Goal: Transaction & Acquisition: Book appointment/travel/reservation

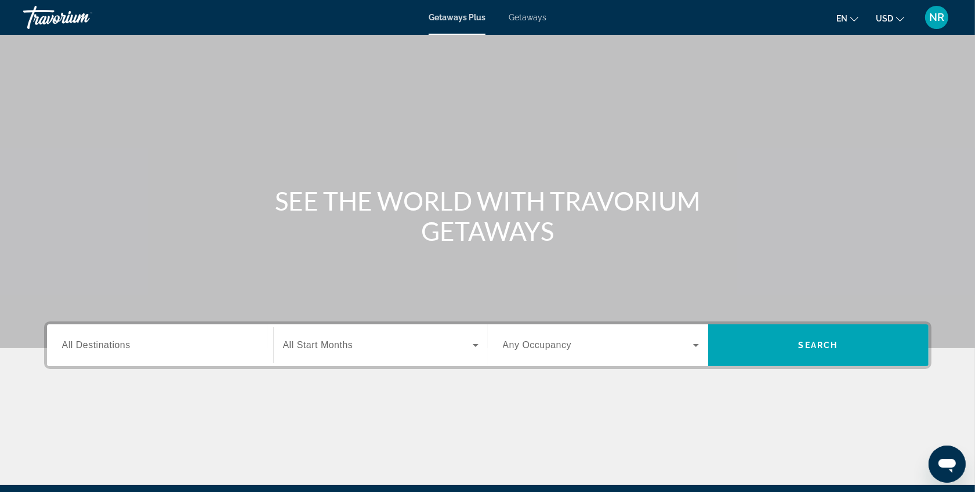
click at [520, 18] on span "Getaways" at bounding box center [528, 17] width 38 height 9
click at [83, 352] on div "Search widget" at bounding box center [160, 345] width 196 height 33
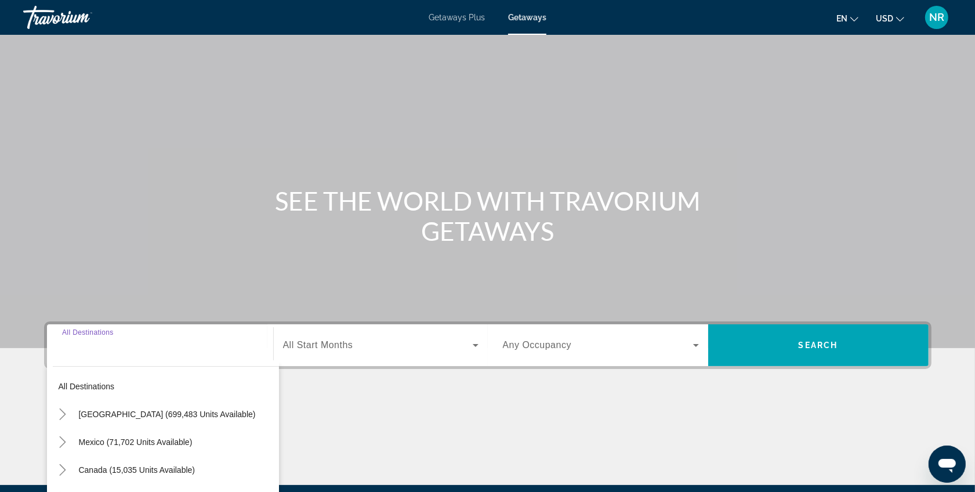
scroll to position [135, 0]
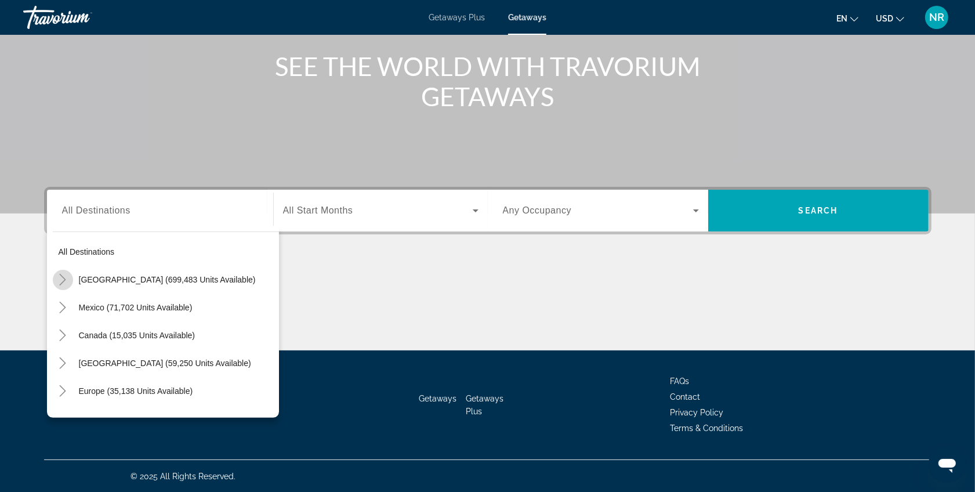
click at [64, 279] on icon "Toggle United States (699,483 units available)" at bounding box center [63, 280] width 6 height 12
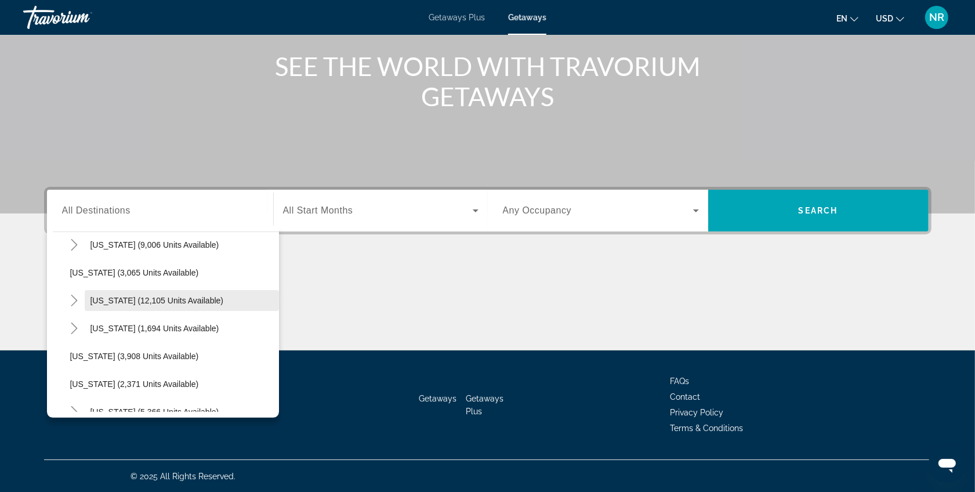
scroll to position [662, 0]
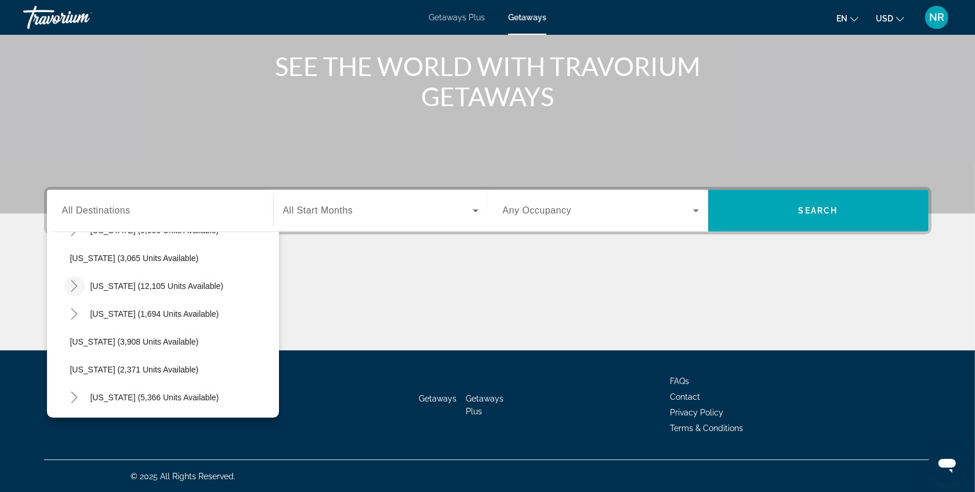
click at [70, 281] on icon "Toggle Nevada (12,105 units available)" at bounding box center [74, 286] width 12 height 12
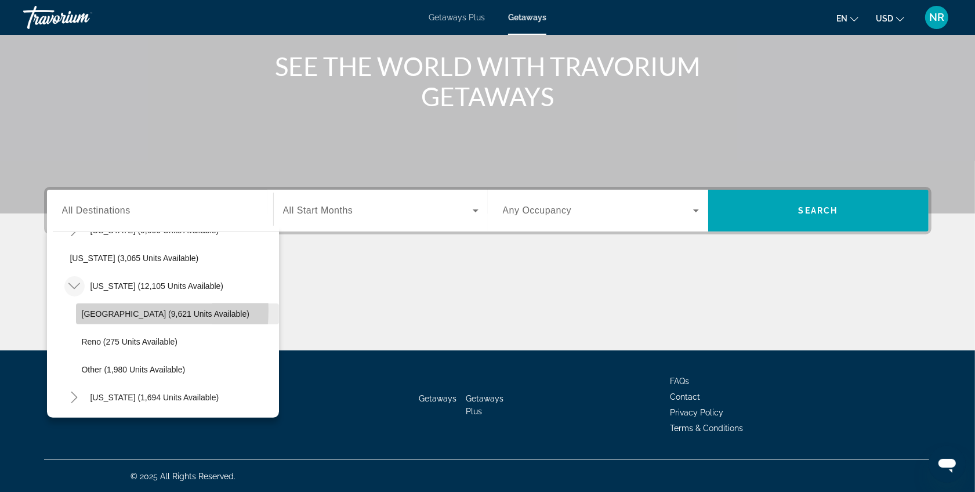
click at [93, 309] on span "[GEOGRAPHIC_DATA] (9,621 units available)" at bounding box center [166, 313] width 168 height 9
type input "**********"
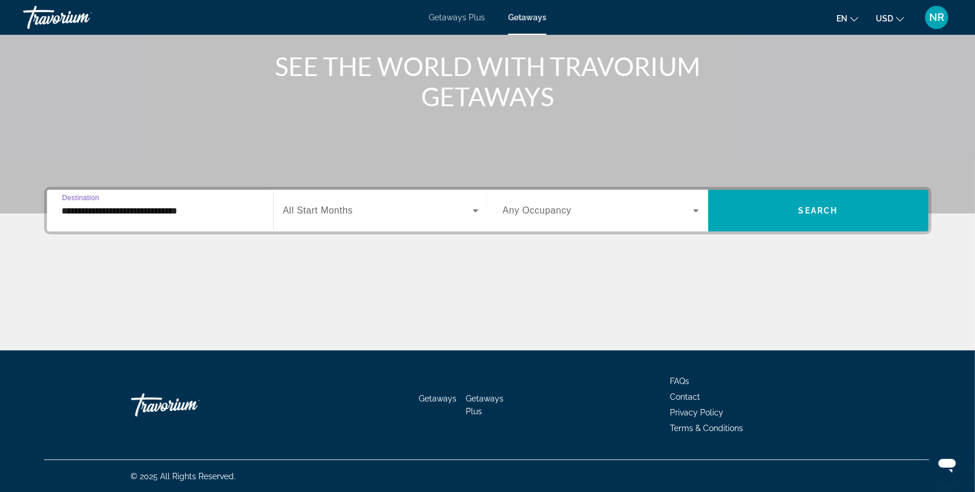
click at [337, 209] on span "All Start Months" at bounding box center [318, 210] width 70 height 10
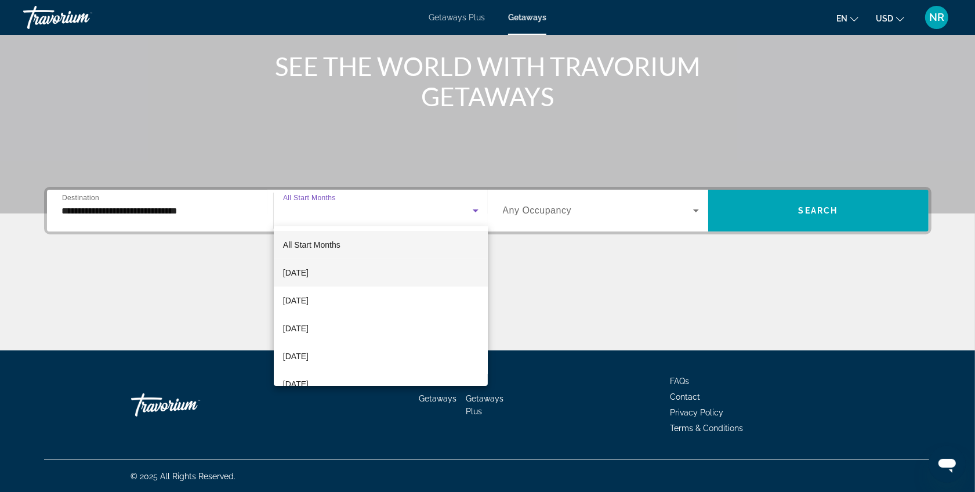
click at [309, 277] on span "[DATE]" at bounding box center [296, 273] width 26 height 14
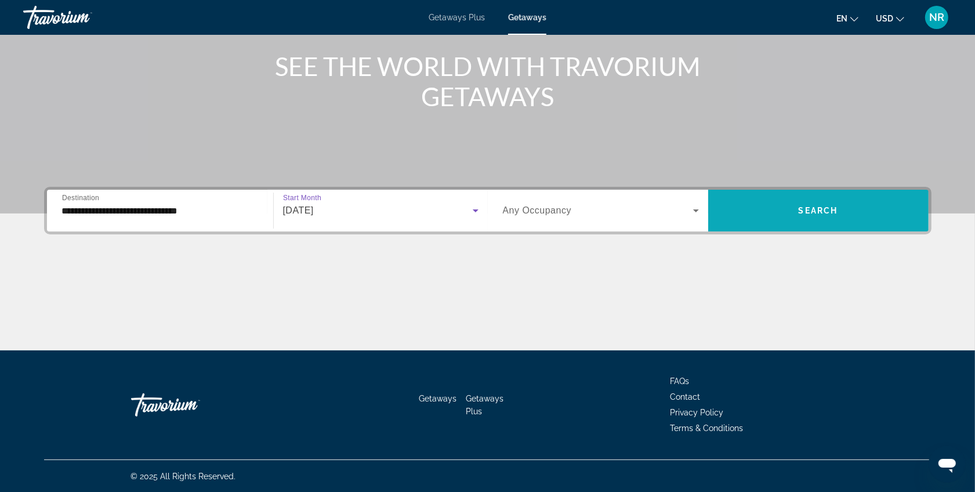
click at [763, 212] on span "Search widget" at bounding box center [819, 211] width 221 height 28
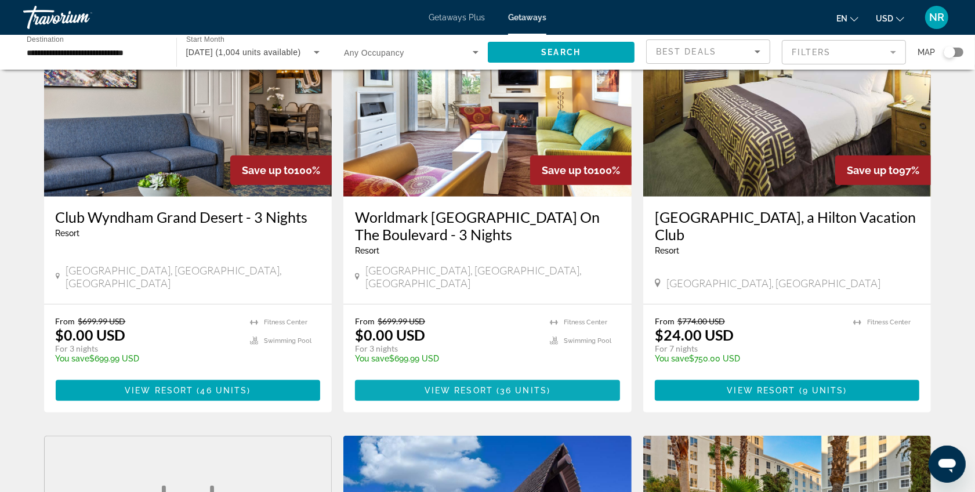
scroll to position [967, 0]
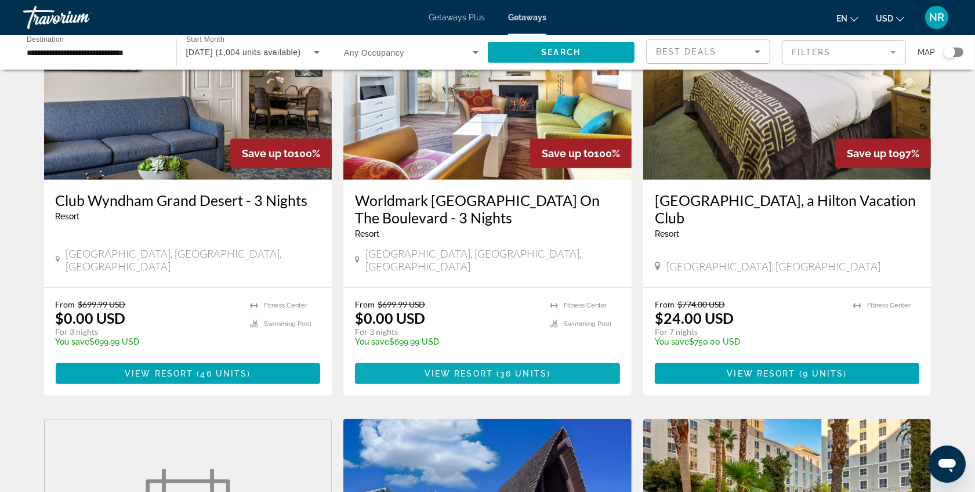
click at [487, 369] on span "View Resort" at bounding box center [459, 373] width 68 height 9
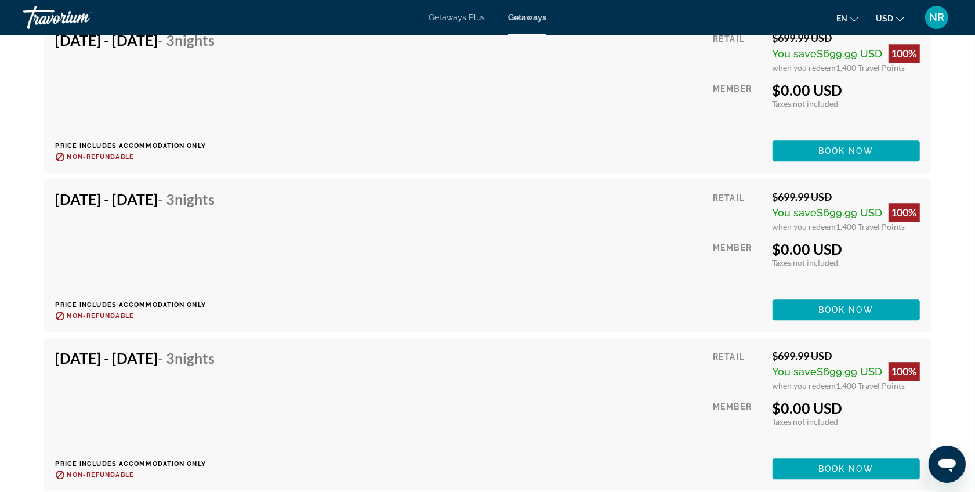
scroll to position [2756, 0]
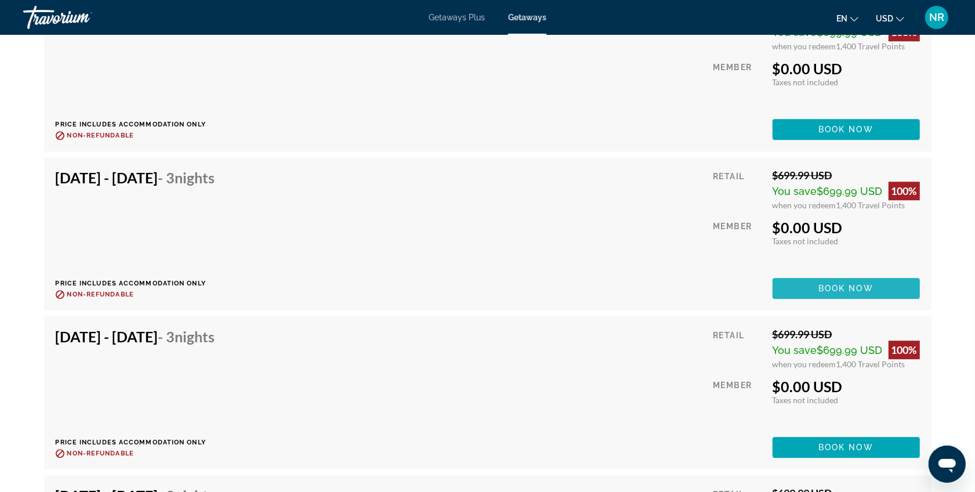
click at [832, 284] on span "Book now" at bounding box center [846, 288] width 55 height 9
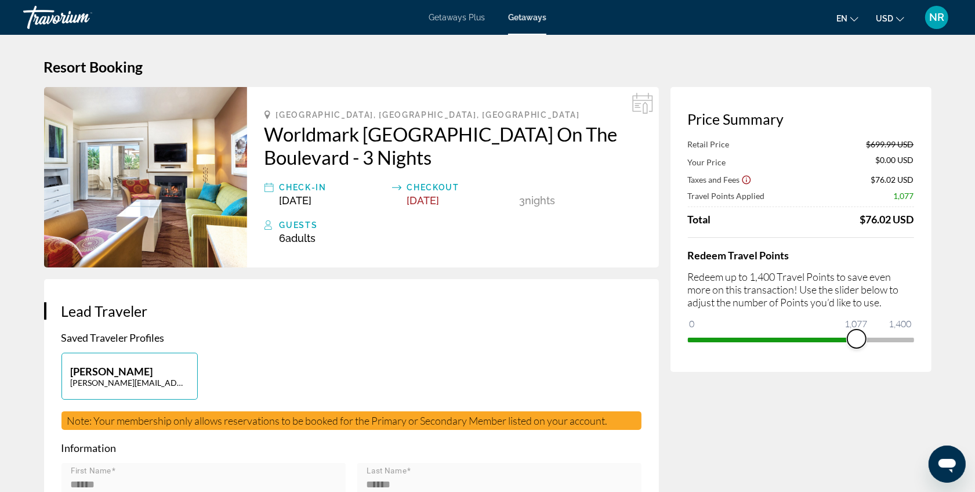
drag, startPoint x: 903, startPoint y: 334, endPoint x: 856, endPoint y: 335, distance: 47.0
click at [856, 335] on span "ngx-slider" at bounding box center [857, 339] width 19 height 19
drag, startPoint x: 859, startPoint y: 335, endPoint x: 917, endPoint y: 335, distance: 58.6
click at [917, 335] on div "Price Summary Retail Price $699.99 USD Your Price $163.49 USD Taxes and Fees $8…" at bounding box center [801, 229] width 261 height 285
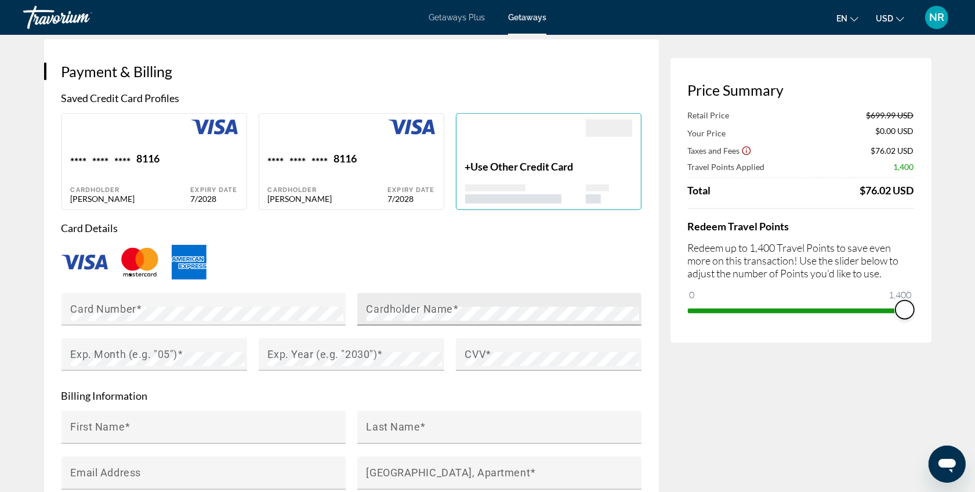
scroll to position [822, 0]
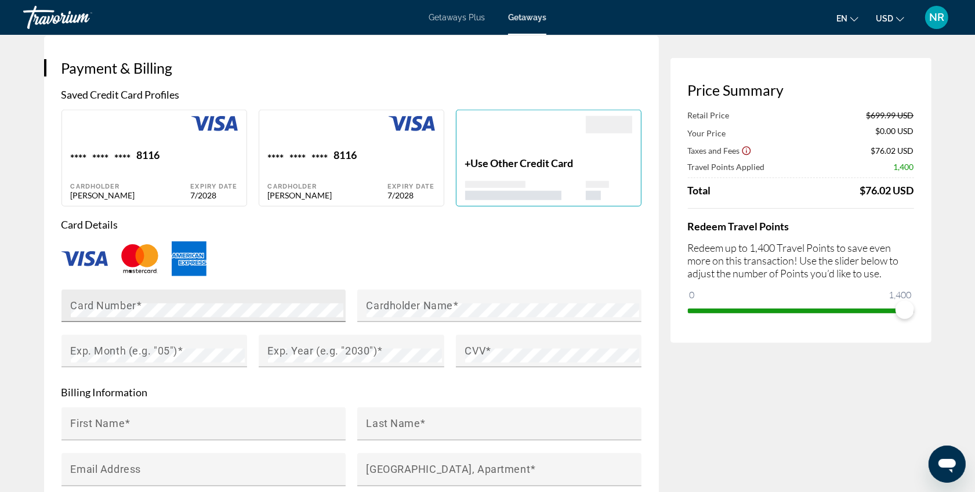
click at [180, 294] on div "Card Number" at bounding box center [207, 306] width 273 height 32
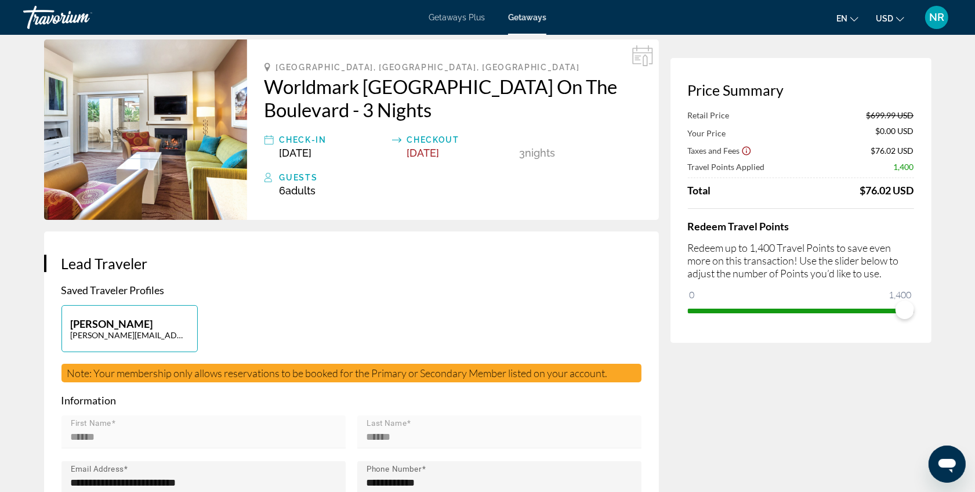
scroll to position [0, 0]
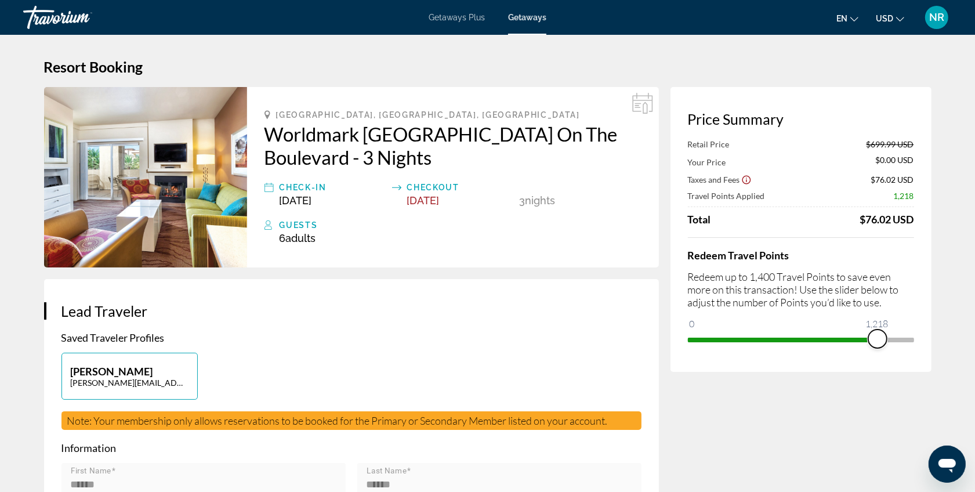
drag, startPoint x: 904, startPoint y: 337, endPoint x: 878, endPoint y: 338, distance: 26.1
click at [878, 338] on span "ngx-slider" at bounding box center [878, 339] width 19 height 19
drag, startPoint x: 880, startPoint y: 338, endPoint x: 843, endPoint y: 340, distance: 37.8
click at [843, 340] on span "ngx-slider" at bounding box center [848, 339] width 19 height 19
drag, startPoint x: 839, startPoint y: 340, endPoint x: 856, endPoint y: 341, distance: 17.4
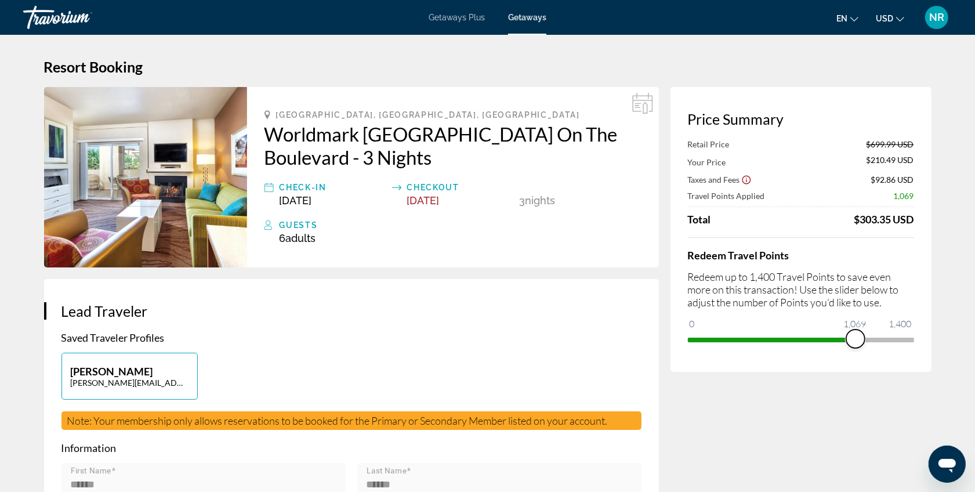
click at [856, 341] on span "ngx-slider" at bounding box center [856, 339] width 19 height 19
drag, startPoint x: 852, startPoint y: 310, endPoint x: 869, endPoint y: 311, distance: 16.8
click at [869, 311] on div "Redeem Travel Points Redeem up to 1,400 Travel Points to save even more on this…" at bounding box center [801, 292] width 226 height 111
drag, startPoint x: 859, startPoint y: 338, endPoint x: 868, endPoint y: 340, distance: 8.4
click at [868, 340] on span "ngx-slider" at bounding box center [867, 339] width 19 height 19
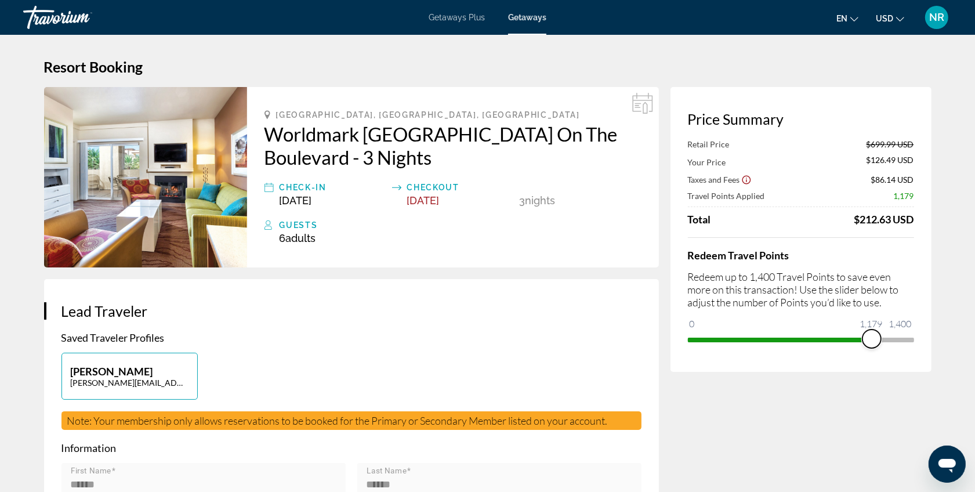
click at [872, 341] on span "ngx-slider" at bounding box center [872, 339] width 19 height 19
click at [874, 339] on span "ngx-slider" at bounding box center [874, 339] width 19 height 19
drag, startPoint x: 877, startPoint y: 339, endPoint x: 886, endPoint y: 340, distance: 8.7
click at [886, 340] on span "ngx-slider" at bounding box center [885, 339] width 19 height 19
drag, startPoint x: 884, startPoint y: 337, endPoint x: 894, endPoint y: 338, distance: 10.5
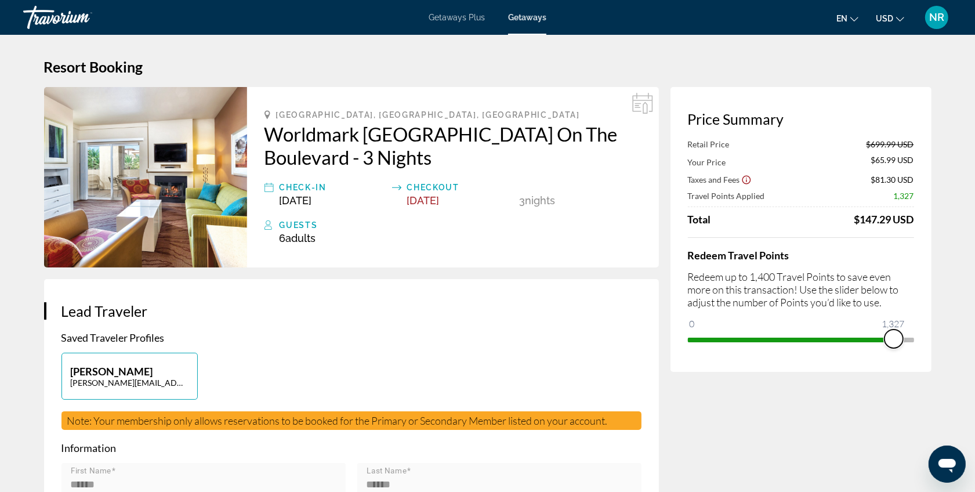
click at [894, 338] on span "ngx-slider" at bounding box center [894, 339] width 19 height 19
click at [895, 338] on span "ngx-slider" at bounding box center [895, 339] width 19 height 19
click at [898, 339] on span "ngx-slider" at bounding box center [897, 339] width 19 height 19
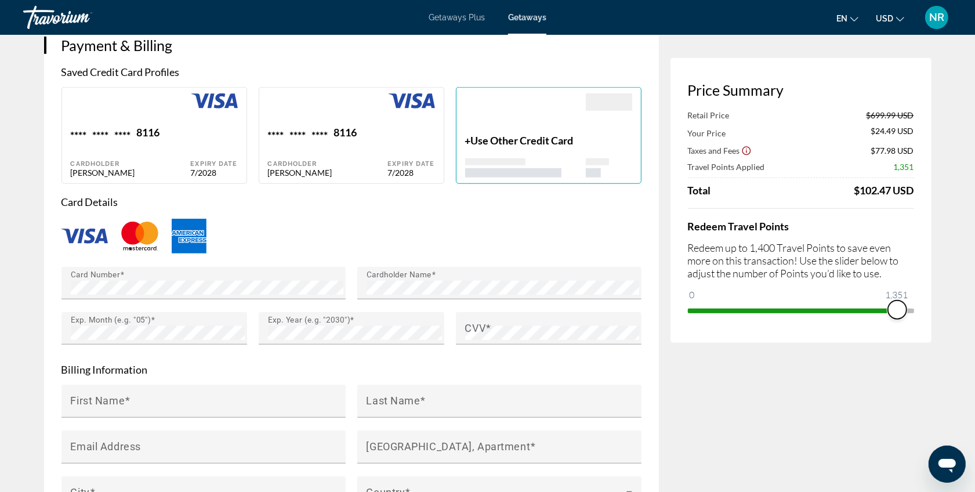
scroll to position [822, 0]
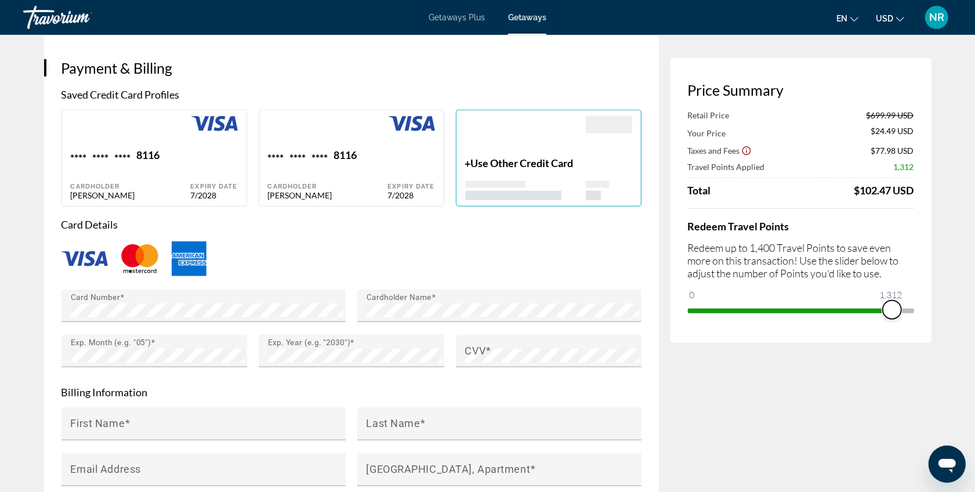
click at [892, 312] on span "ngx-slider" at bounding box center [892, 310] width 19 height 19
click at [890, 312] on span "ngx-slider" at bounding box center [889, 310] width 19 height 19
click at [889, 312] on span "ngx-slider" at bounding box center [889, 310] width 19 height 19
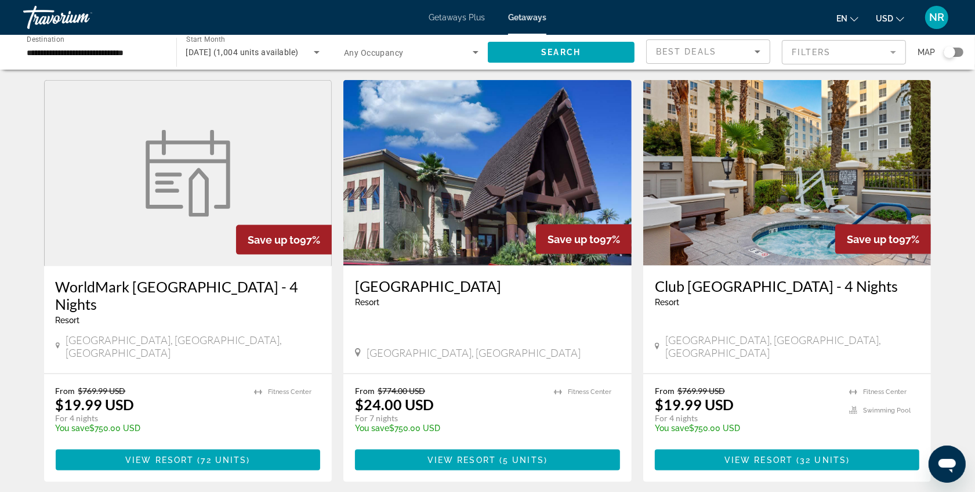
scroll to position [1354, 0]
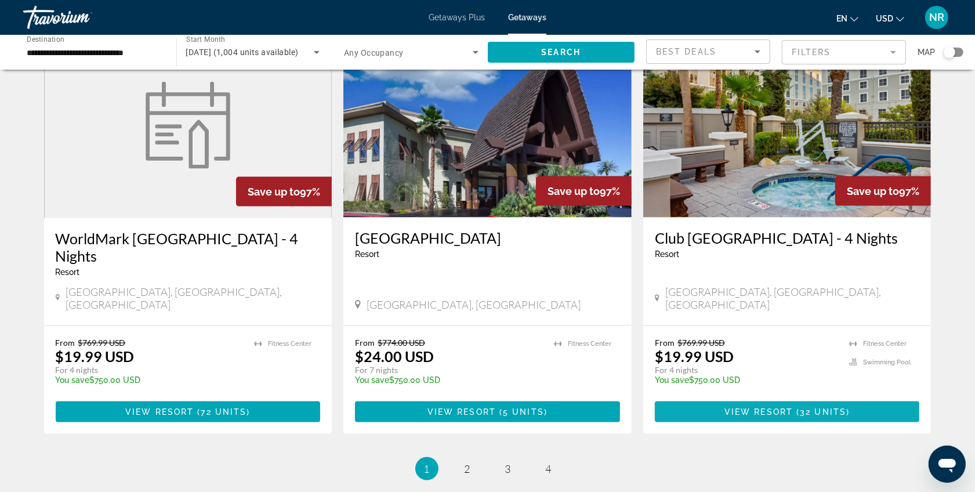
click at [772, 407] on span "View Resort" at bounding box center [759, 411] width 68 height 9
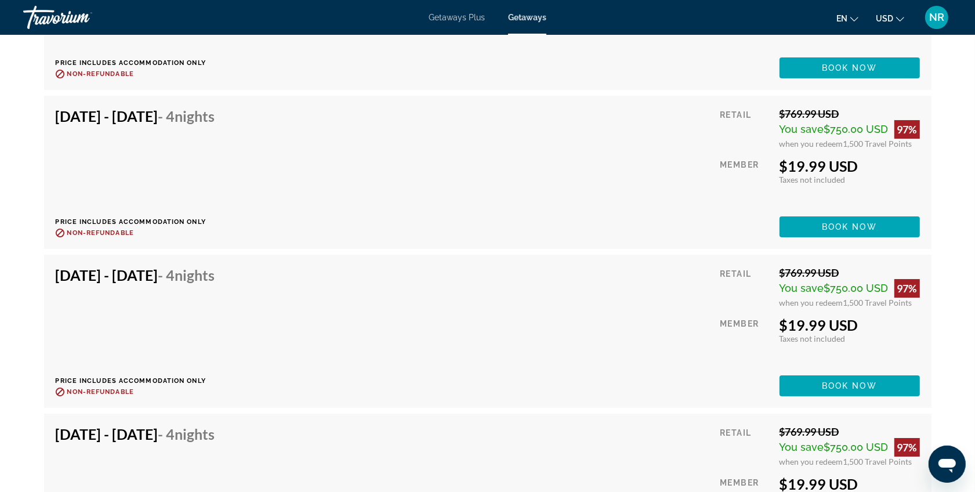
scroll to position [3482, 0]
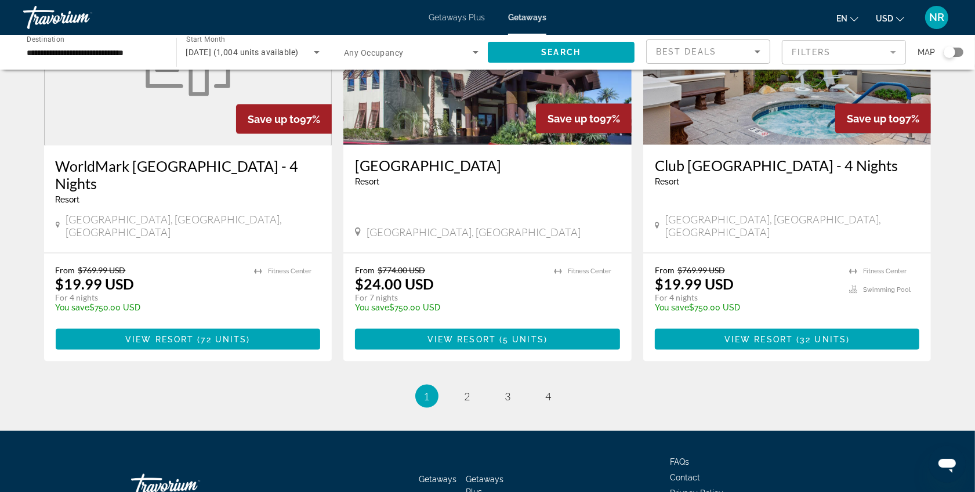
scroll to position [1439, 0]
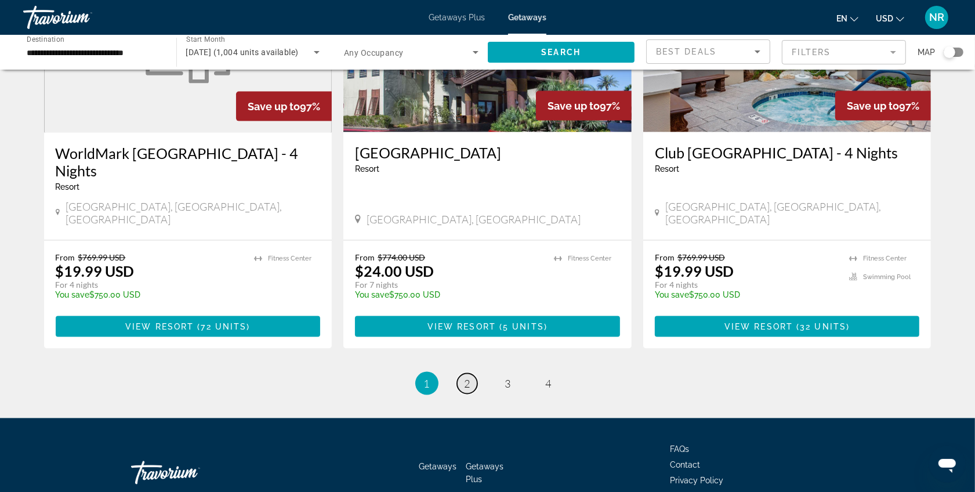
click at [462, 374] on link "page 2" at bounding box center [467, 384] width 20 height 20
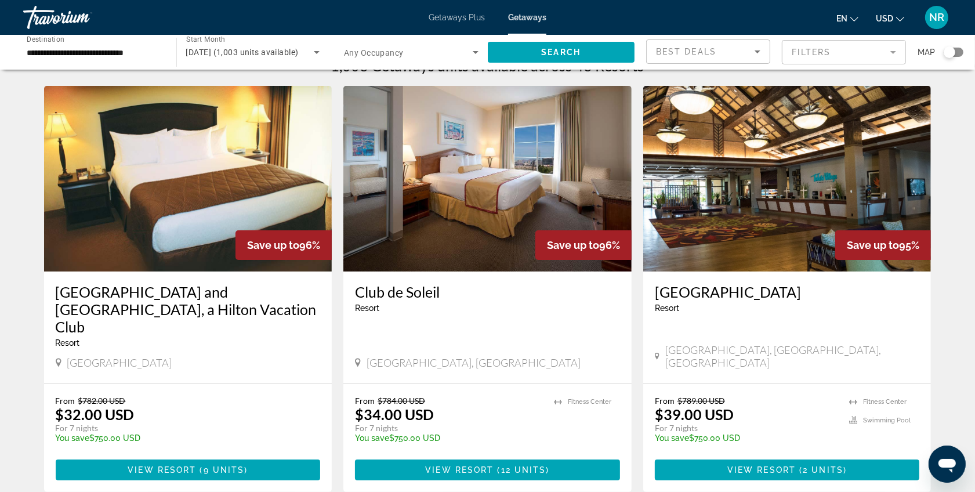
scroll to position [96, 0]
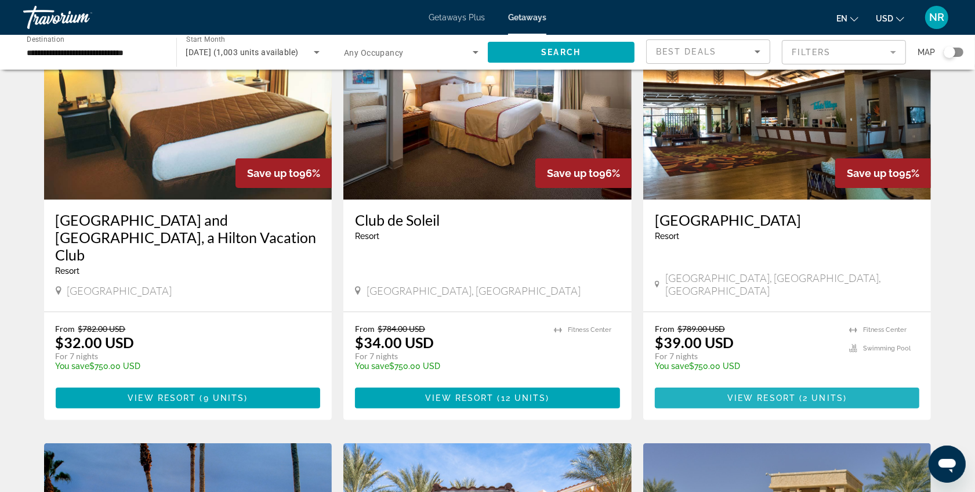
click at [769, 393] on span "View Resort" at bounding box center [762, 397] width 68 height 9
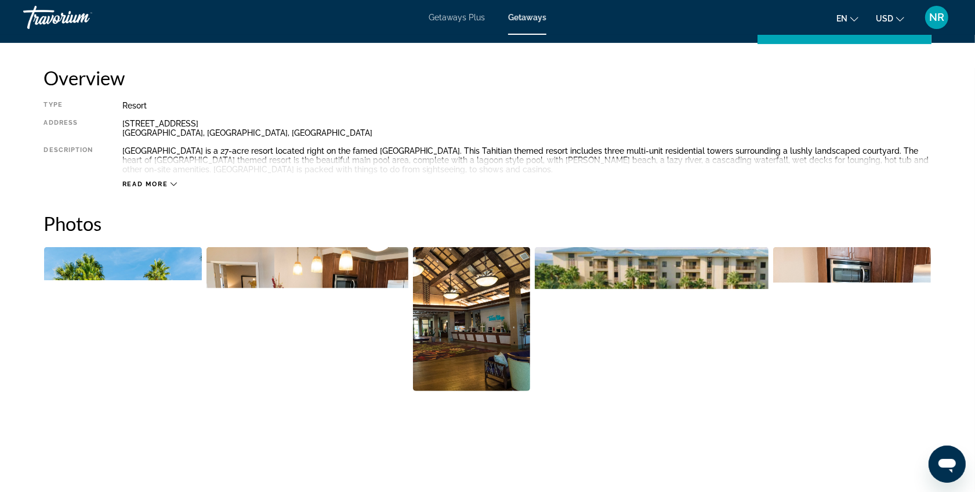
scroll to position [248, 0]
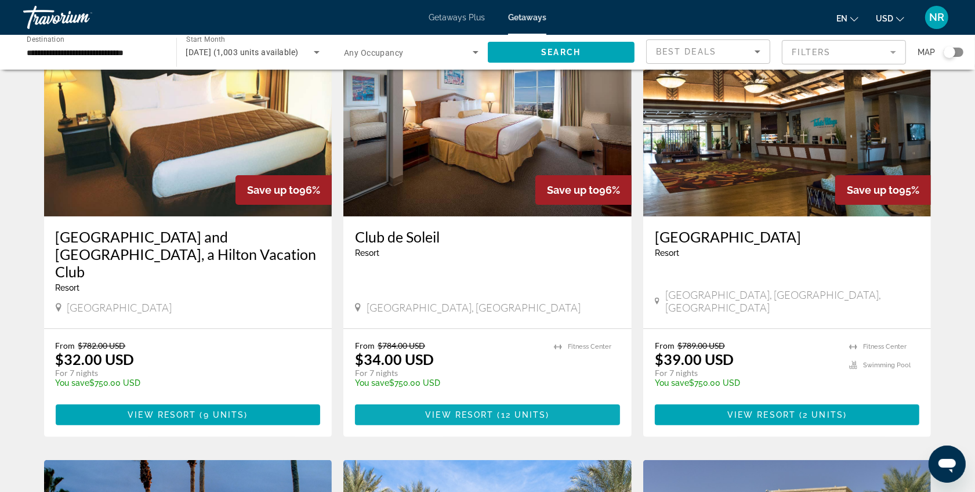
scroll to position [96, 0]
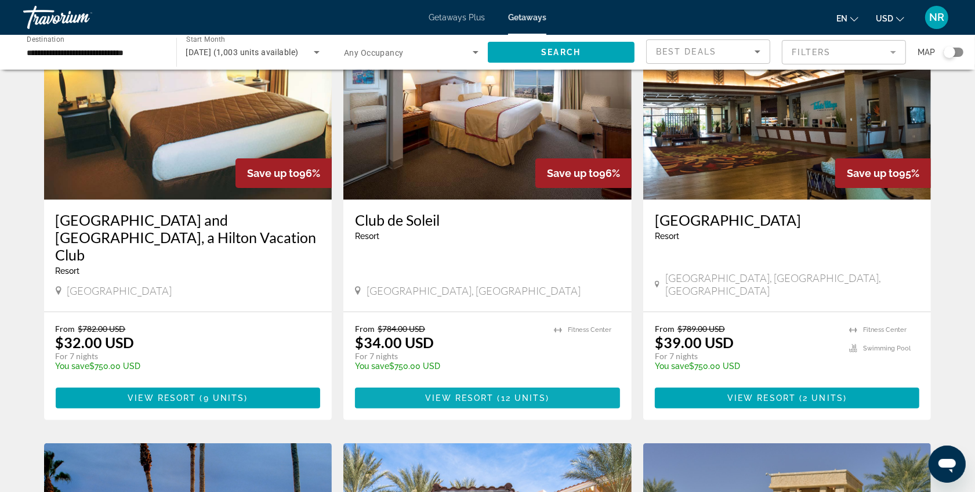
click at [450, 393] on span "View Resort" at bounding box center [459, 397] width 68 height 9
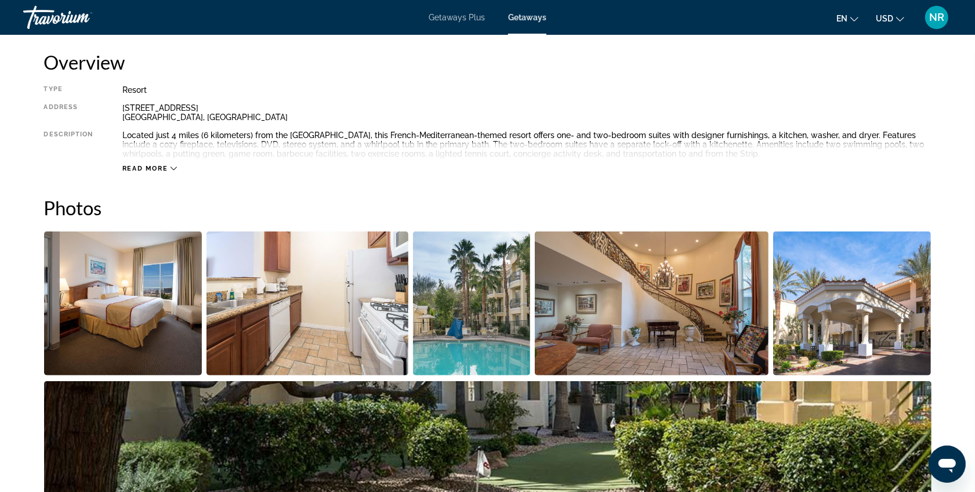
scroll to position [274, 0]
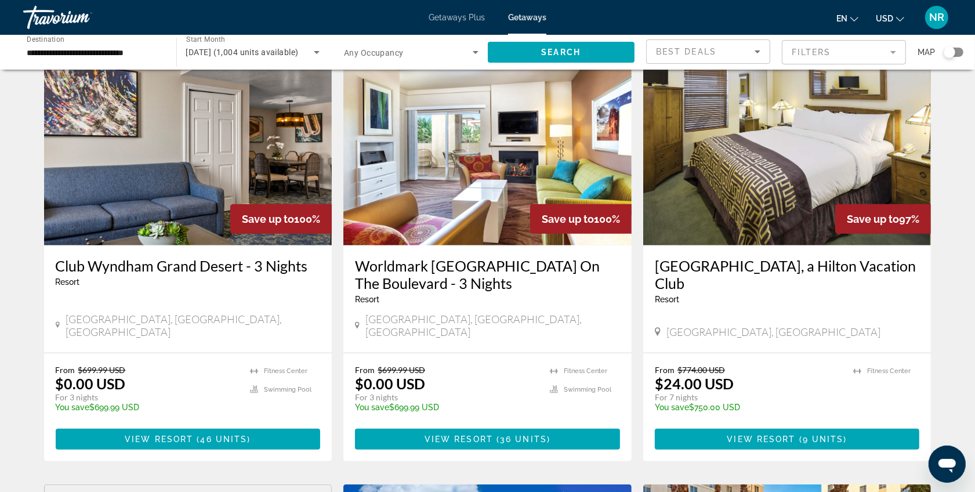
scroll to position [919, 0]
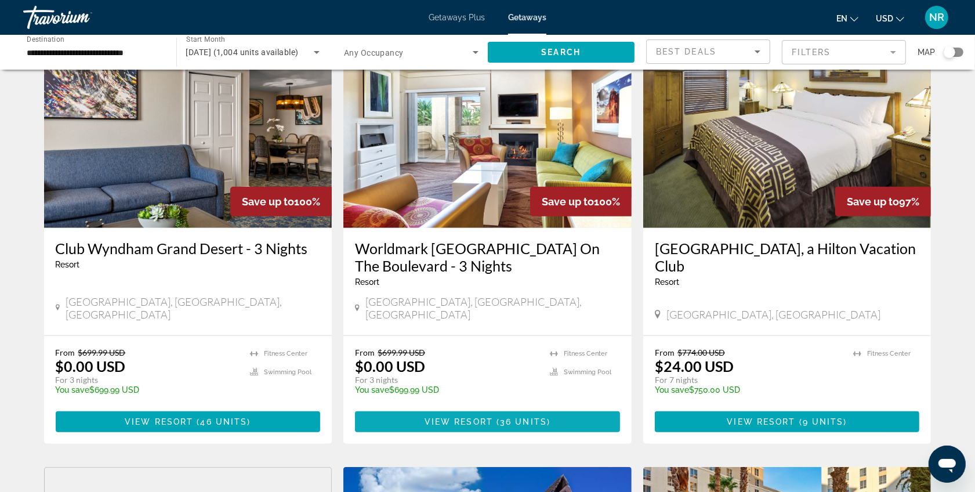
click at [449, 417] on span "View Resort" at bounding box center [459, 421] width 68 height 9
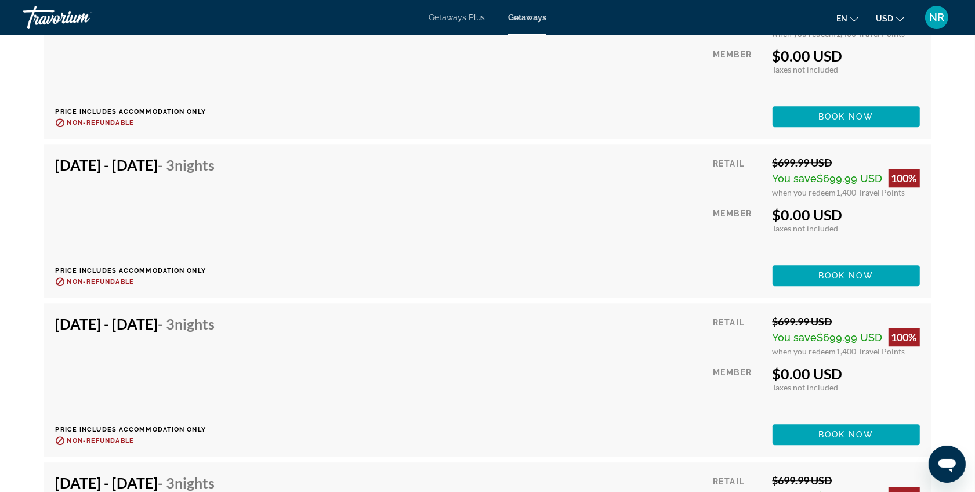
scroll to position [2611, 0]
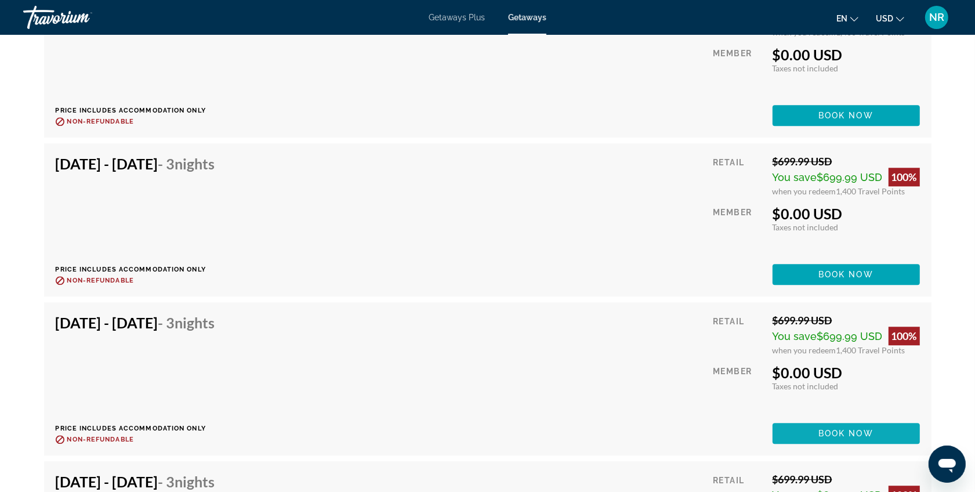
click at [866, 429] on span "Book now" at bounding box center [846, 433] width 55 height 9
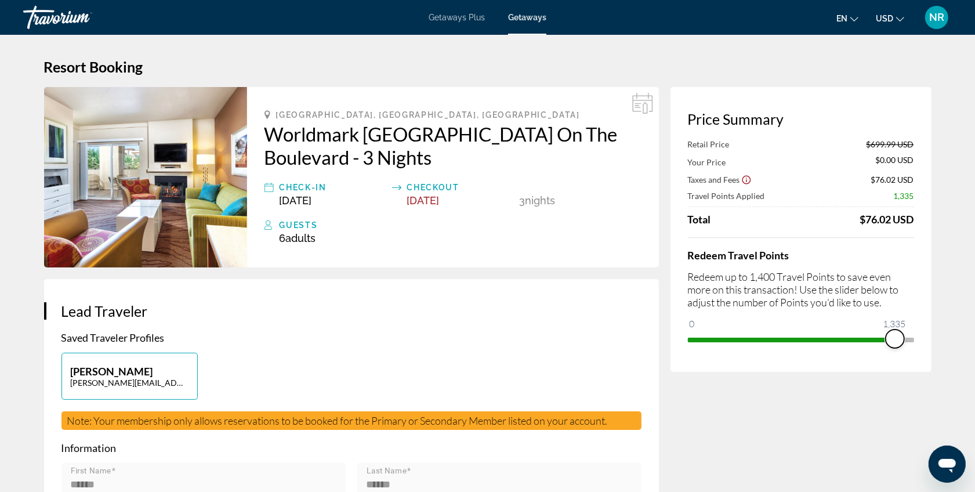
drag, startPoint x: 906, startPoint y: 337, endPoint x: 895, endPoint y: 337, distance: 10.5
click at [895, 337] on span "ngx-slider" at bounding box center [895, 339] width 19 height 19
click at [891, 338] on span "ngx-slider" at bounding box center [890, 339] width 19 height 19
click at [888, 339] on span "ngx-slider" at bounding box center [888, 339] width 19 height 19
click at [892, 339] on span "ngx-slider" at bounding box center [892, 339] width 19 height 19
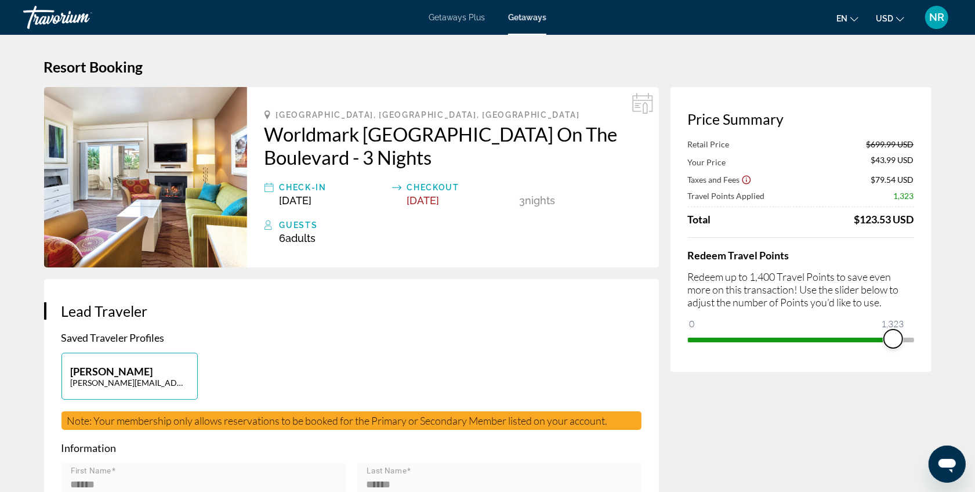
click at [894, 339] on span "ngx-slider" at bounding box center [893, 339] width 19 height 19
click at [891, 340] on span "ngx-slider" at bounding box center [891, 339] width 19 height 19
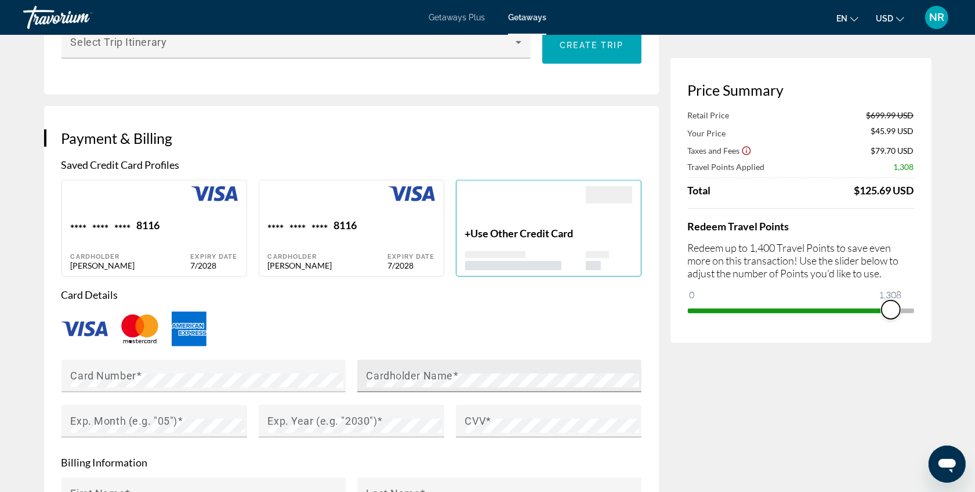
scroll to position [774, 0]
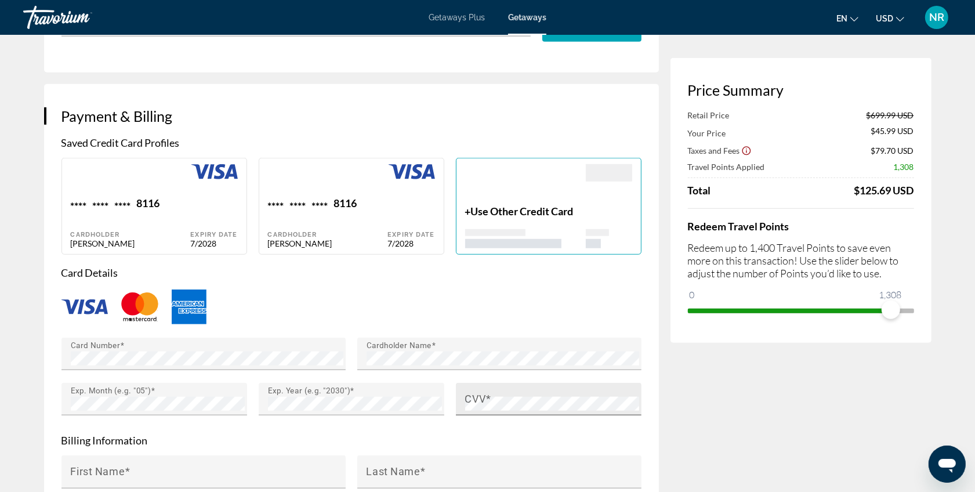
click at [482, 399] on mat-label "CVV" at bounding box center [475, 399] width 21 height 12
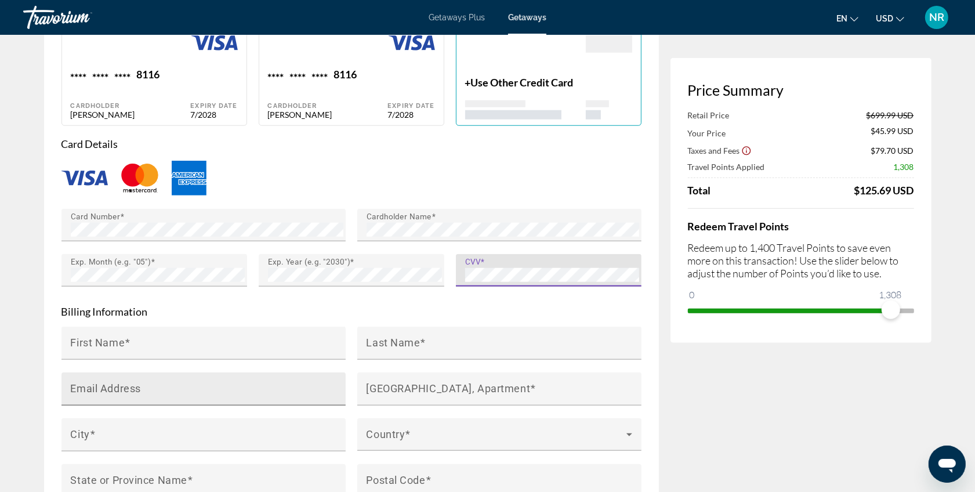
scroll to position [919, 0]
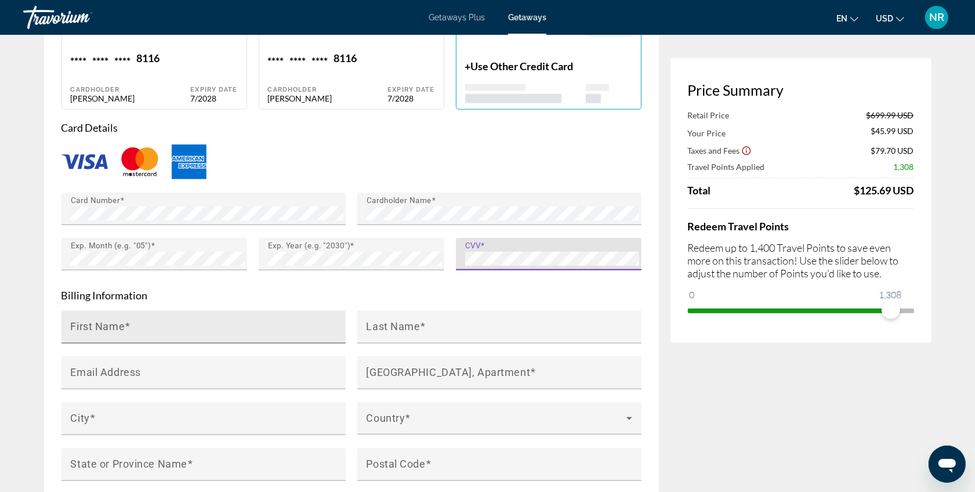
click at [125, 326] on span "Main content" at bounding box center [128, 326] width 6 height 12
click at [125, 326] on input "First Name" at bounding box center [207, 332] width 273 height 14
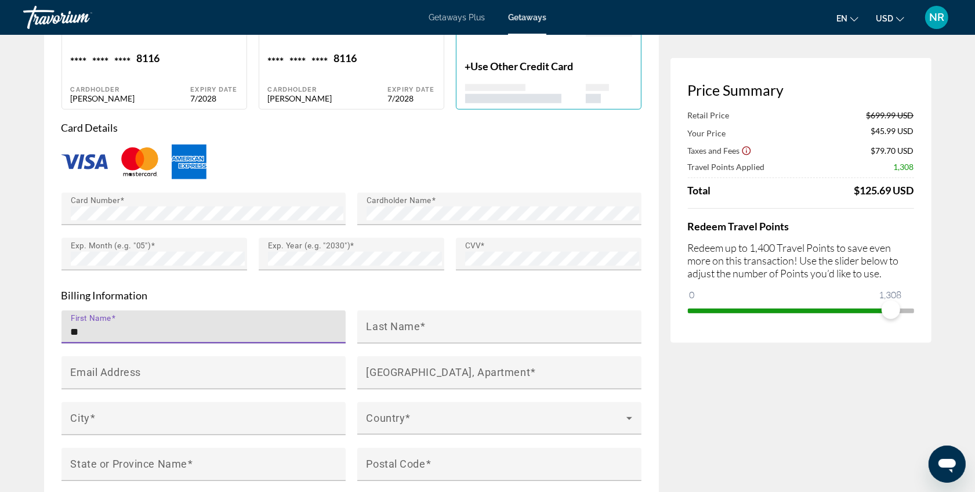
type input "*"
type input "******"
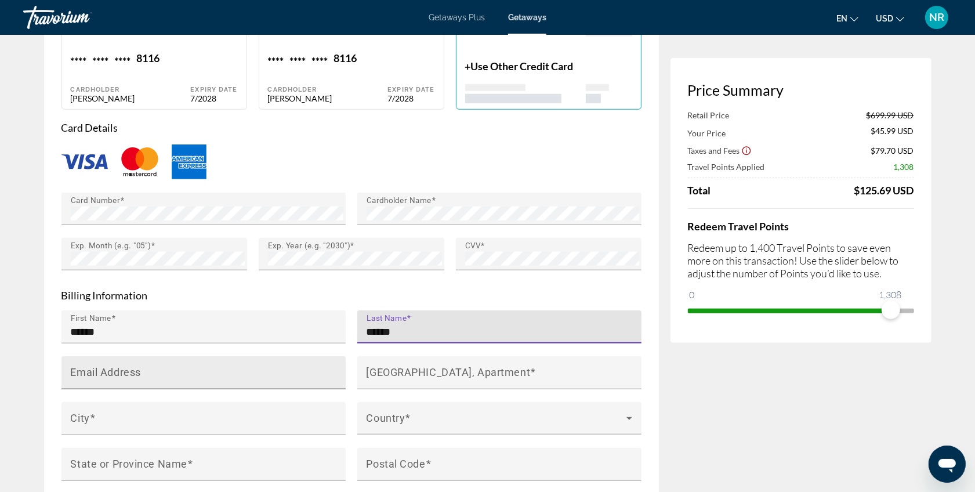
type input "******"
click at [142, 371] on input "Email Address" at bounding box center [207, 378] width 273 height 14
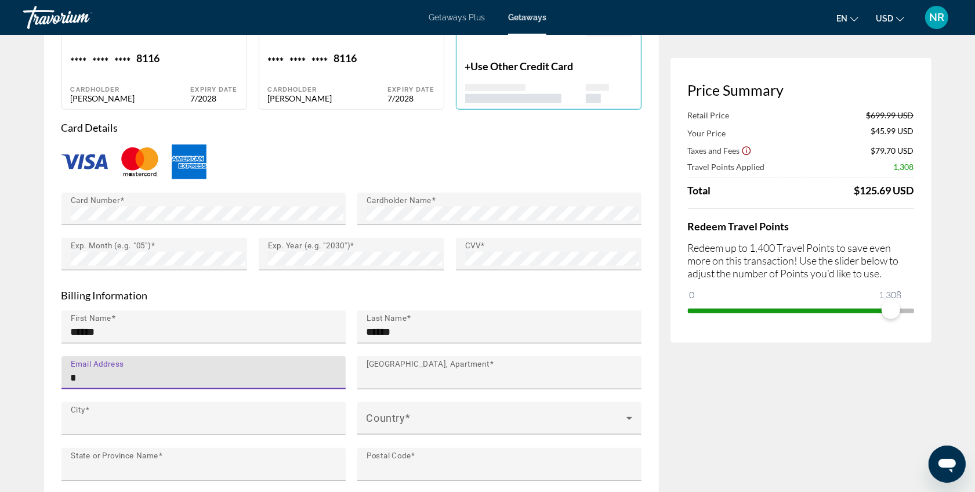
type input "**********"
type input "**"
type input "*****"
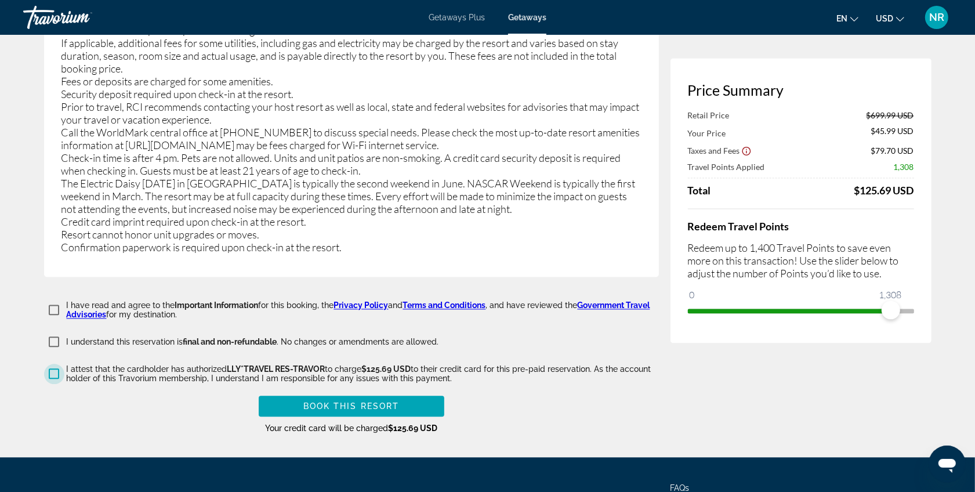
scroll to position [2079, 0]
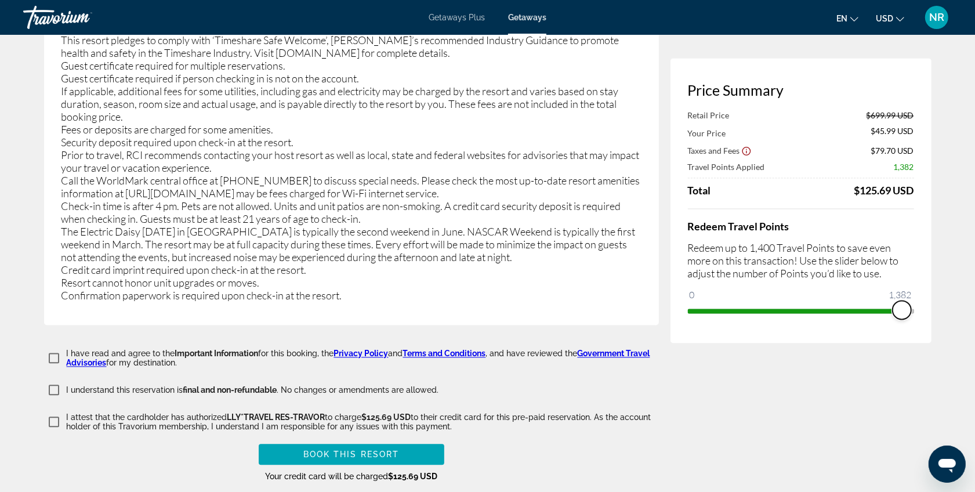
drag, startPoint x: 891, startPoint y: 310, endPoint x: 902, endPoint y: 310, distance: 11.0
click at [902, 310] on span "ngx-slider" at bounding box center [902, 310] width 19 height 19
click at [899, 310] on span "ngx-slider" at bounding box center [899, 310] width 19 height 19
click at [897, 311] on span "ngx-slider" at bounding box center [896, 310] width 19 height 19
click at [894, 312] on span "ngx-slider" at bounding box center [893, 310] width 19 height 19
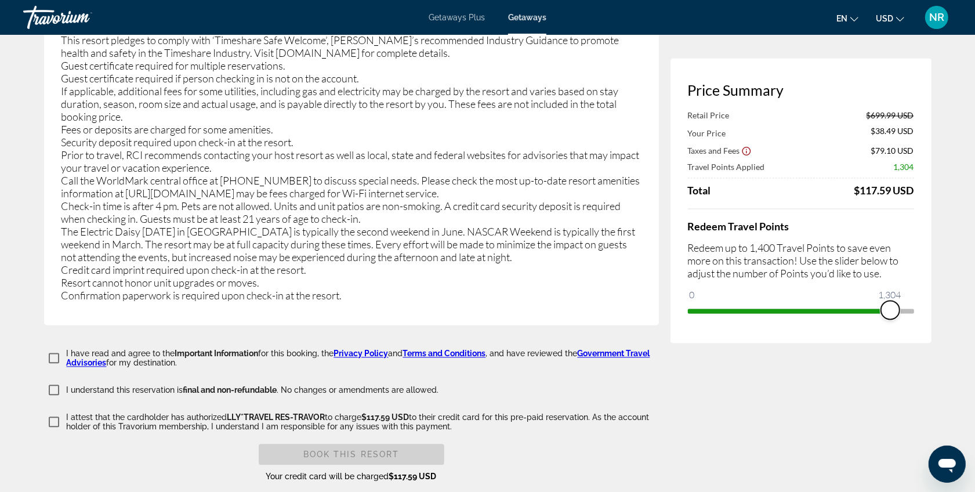
click at [891, 312] on span "ngx-slider" at bounding box center [890, 310] width 19 height 19
click at [891, 314] on span "ngx-slider" at bounding box center [891, 310] width 19 height 19
click at [892, 313] on span "ngx-slider" at bounding box center [892, 310] width 19 height 19
click at [894, 313] on span "ngx-slider" at bounding box center [893, 310] width 19 height 19
click at [895, 311] on span "ngx-slider" at bounding box center [895, 310] width 19 height 19
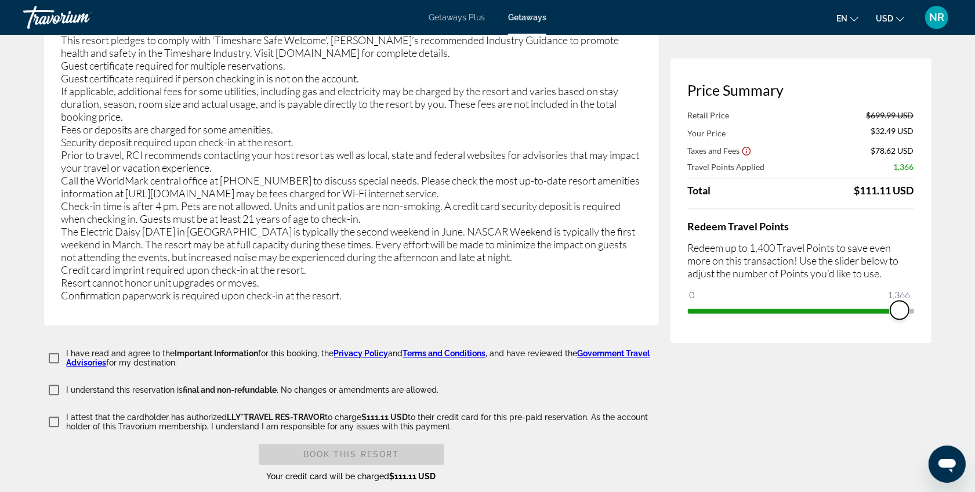
click at [900, 311] on span "ngx-slider" at bounding box center [900, 310] width 19 height 19
click at [898, 311] on span "ngx-slider" at bounding box center [899, 310] width 19 height 19
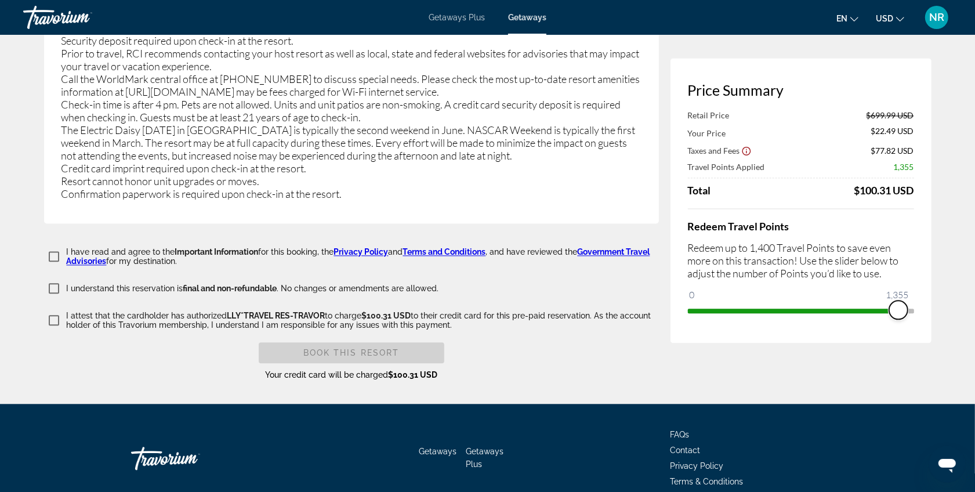
scroll to position [2188, 0]
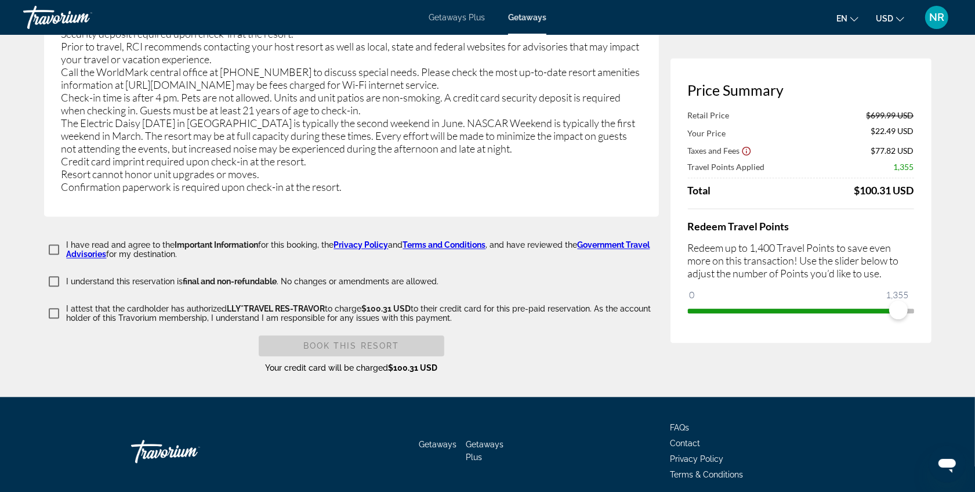
click at [772, 241] on p "Redeem up to 1,400 Travel Points to save even more on this transaction! Use the…" at bounding box center [801, 260] width 226 height 38
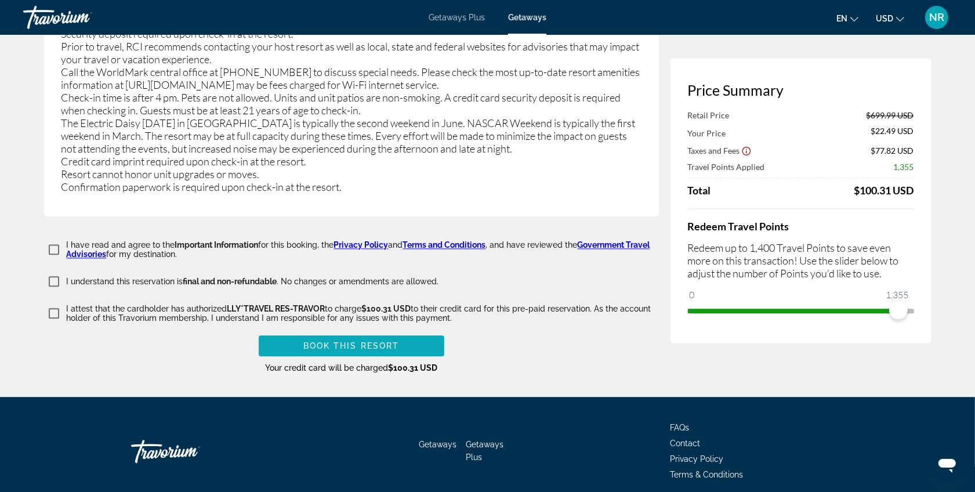
click at [421, 332] on span "Main content" at bounding box center [352, 346] width 186 height 28
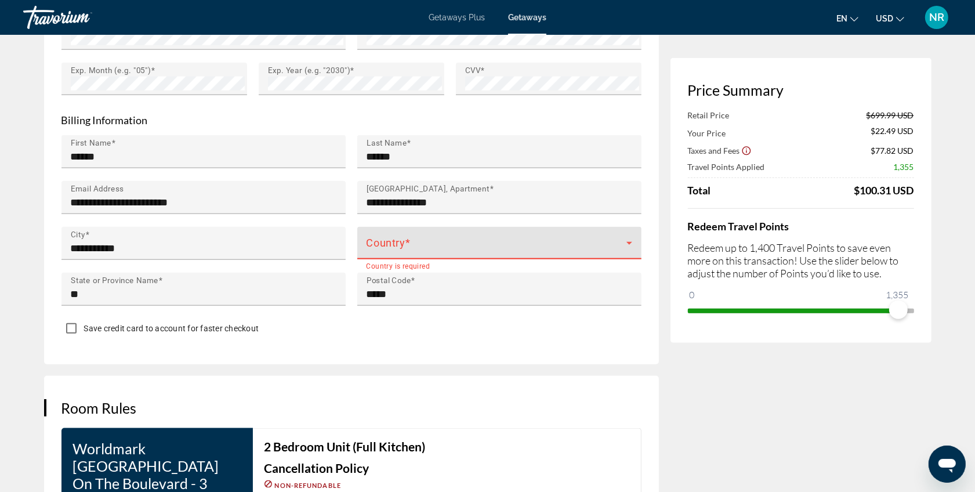
click at [428, 254] on div "Country" at bounding box center [500, 243] width 266 height 32
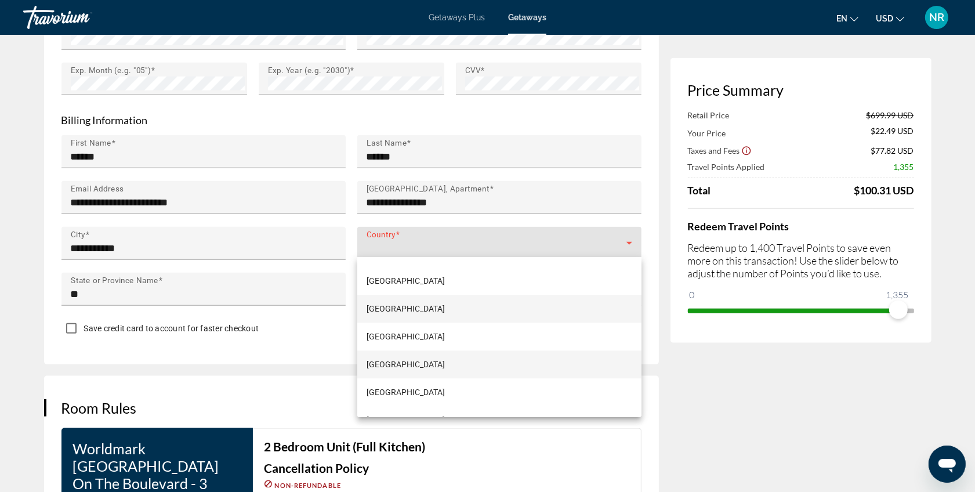
scroll to position [6645, 0]
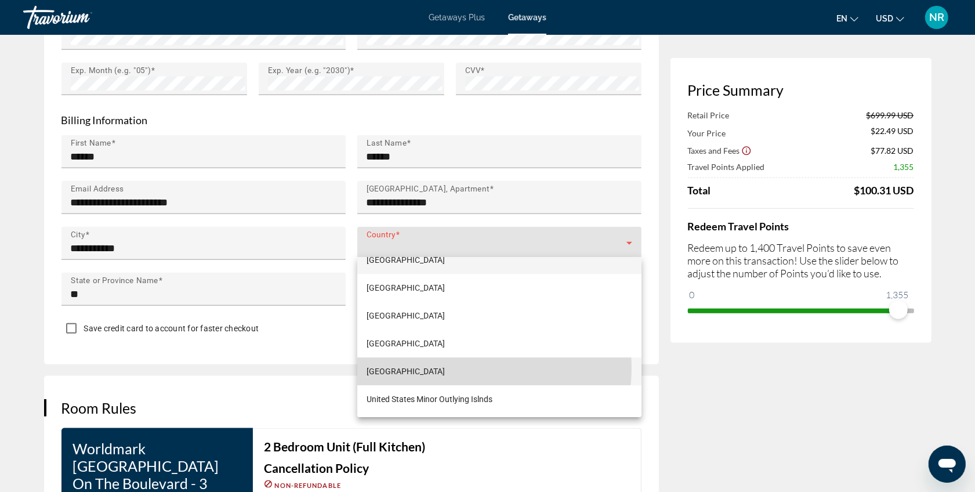
click at [469, 366] on mat-option "[GEOGRAPHIC_DATA]" at bounding box center [499, 371] width 284 height 28
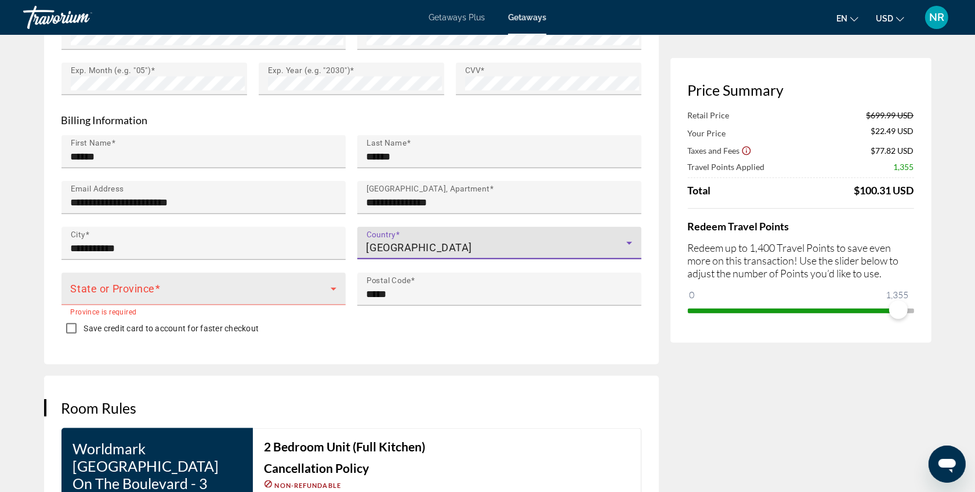
click at [135, 283] on mat-label "State or Province" at bounding box center [113, 289] width 85 height 12
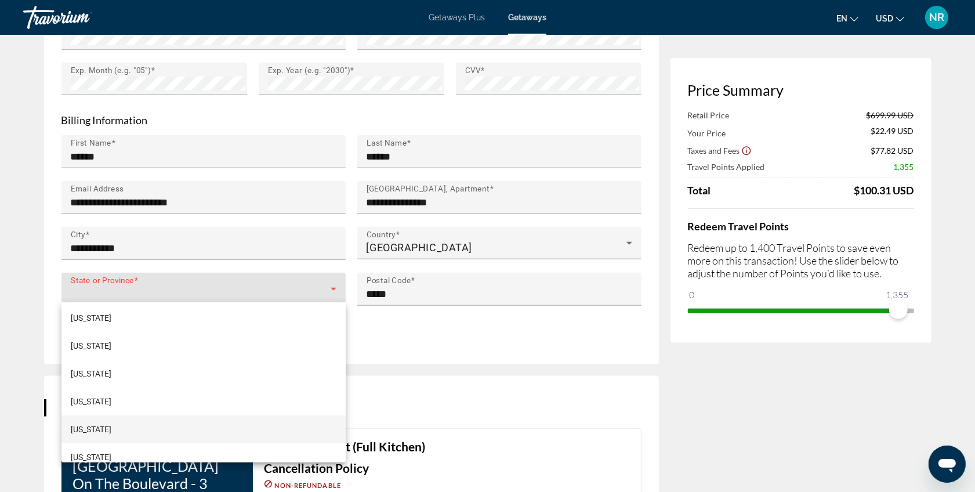
scroll to position [674, 0]
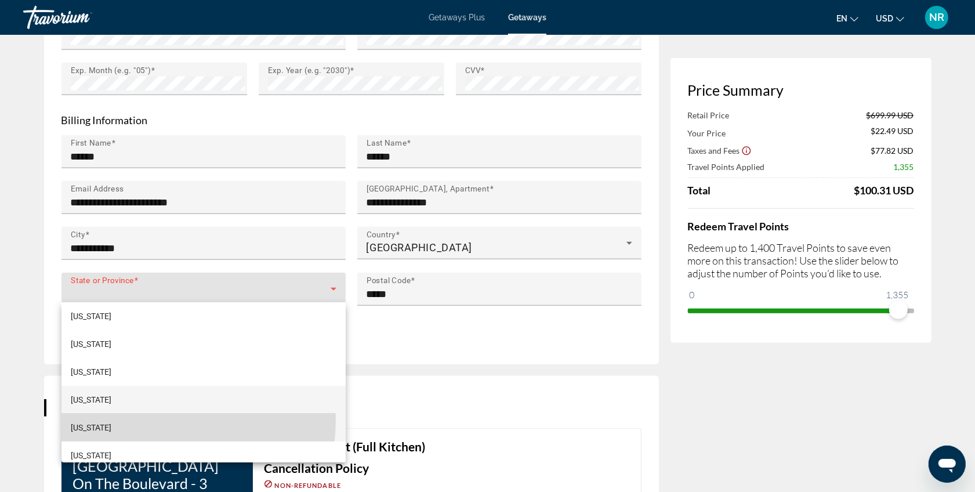
click at [131, 419] on mat-option "[US_STATE]" at bounding box center [204, 428] width 284 height 28
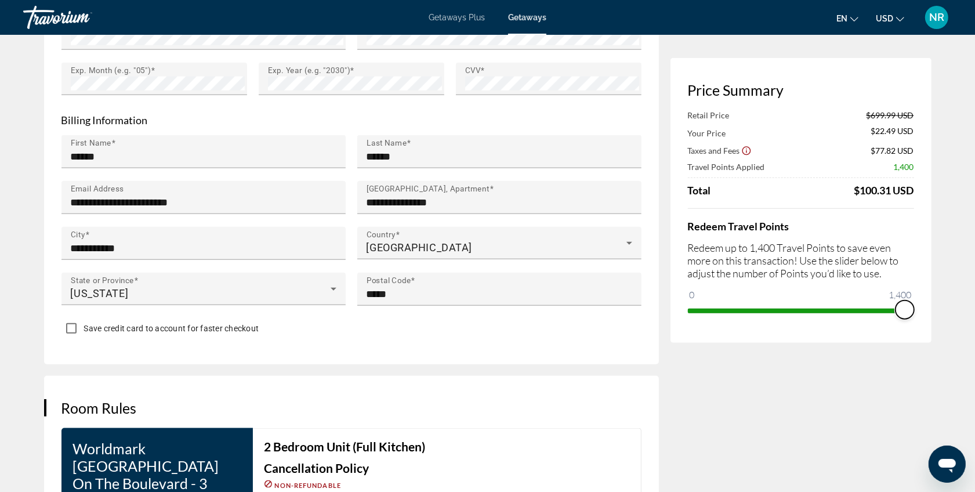
drag, startPoint x: 895, startPoint y: 310, endPoint x: 924, endPoint y: 309, distance: 28.5
click at [924, 309] on div "Price Summary Retail Price $699.99 USD Your Price $22.49 USD Taxes and Fees $77…" at bounding box center [801, 200] width 261 height 285
click at [897, 312] on span "ngx-slider" at bounding box center [897, 310] width 19 height 19
click at [895, 312] on span "ngx-slider" at bounding box center [895, 310] width 19 height 19
click at [897, 312] on span "ngx-slider" at bounding box center [897, 310] width 19 height 19
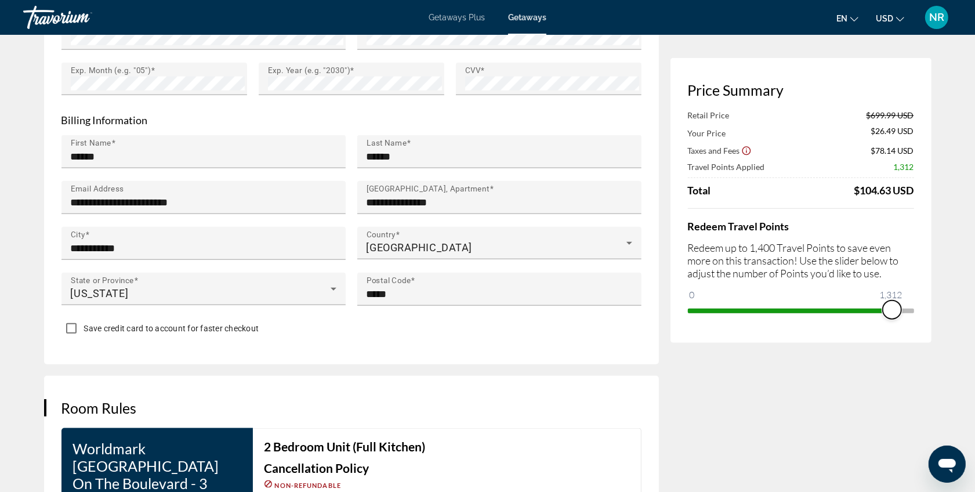
click at [892, 313] on span "ngx-slider" at bounding box center [892, 310] width 19 height 19
click at [894, 313] on span "ngx-slider" at bounding box center [893, 310] width 19 height 19
click at [894, 313] on span "ngx-slider" at bounding box center [894, 310] width 19 height 19
click at [895, 313] on span "ngx-slider" at bounding box center [895, 310] width 19 height 19
click at [898, 313] on span "ngx-slider" at bounding box center [897, 310] width 19 height 19
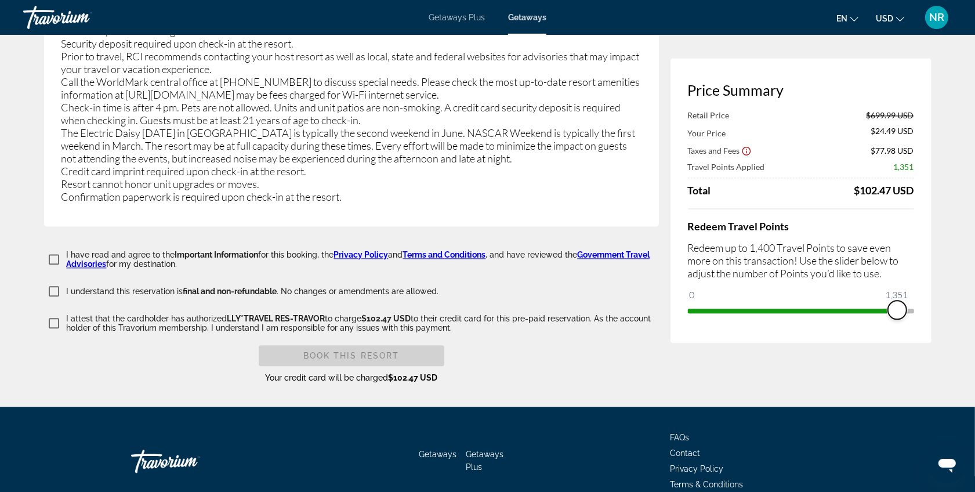
scroll to position [2188, 0]
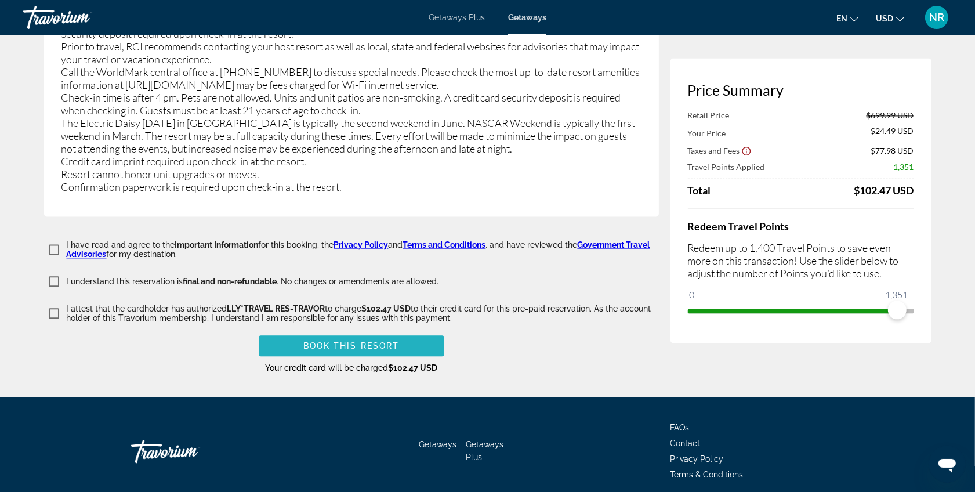
click at [372, 341] on span "Book this Resort" at bounding box center [351, 345] width 96 height 9
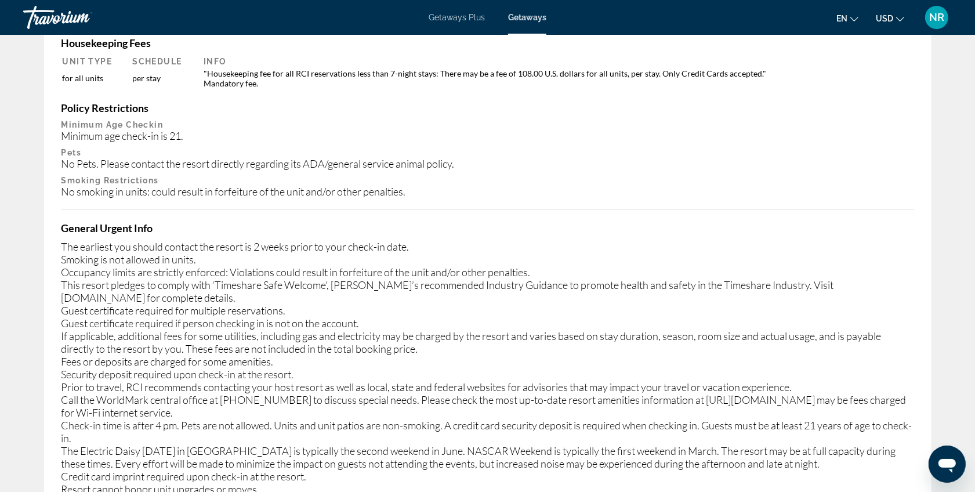
scroll to position [413, 0]
